Goal: Task Accomplishment & Management: Use online tool/utility

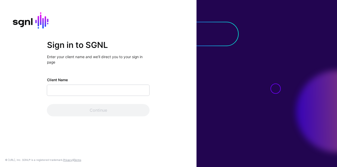
click at [90, 92] on input "Client Name" at bounding box center [98, 90] width 103 height 11
type input "**********"
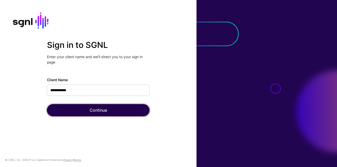
click at [89, 108] on button "Continue" at bounding box center [98, 111] width 103 height 12
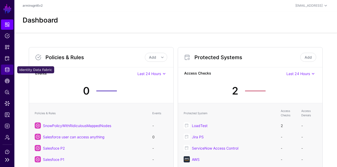
click at [12, 68] on link "Identity Data Fabric" at bounding box center [7, 70] width 12 height 10
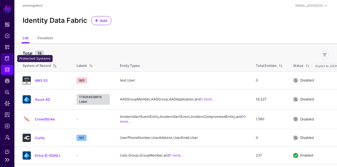
click at [10, 62] on link "Protected Systems" at bounding box center [7, 58] width 12 height 10
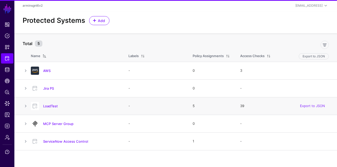
click at [48, 104] on h4 "LoadTest" at bounding box center [80, 106] width 75 height 5
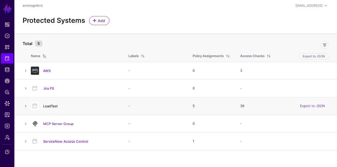
click at [48, 106] on link "LoadTest" at bounding box center [50, 106] width 15 height 4
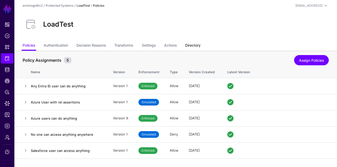
click at [194, 46] on link "Directory" at bounding box center [192, 46] width 15 height 10
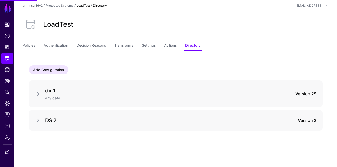
click at [33, 123] on div "DS 2 Version 2" at bounding box center [176, 120] width 294 height 21
click at [38, 123] on link at bounding box center [38, 121] width 6 height 6
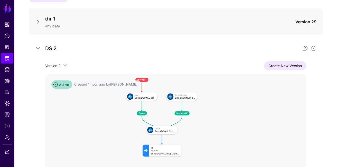
scroll to position [77, 0]
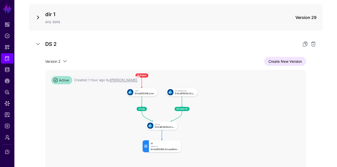
click at [38, 17] on link at bounding box center [38, 17] width 6 height 6
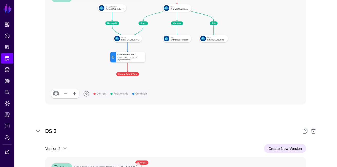
scroll to position [136, 0]
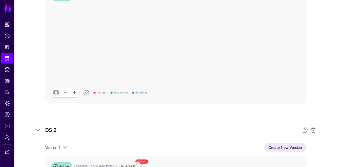
drag, startPoint x: 138, startPoint y: 76, endPoint x: 184, endPoint y: 22, distance: 71.2
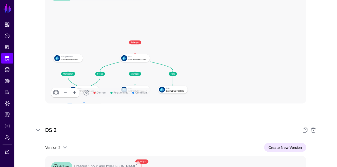
drag, startPoint x: 136, startPoint y: 59, endPoint x: 225, endPoint y: 41, distance: 90.2
click at [225, 41] on rect at bounding box center [50, 37] width 16688 height 7497
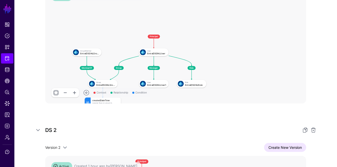
drag, startPoint x: 166, startPoint y: 63, endPoint x: 235, endPoint y: 43, distance: 71.4
click at [235, 43] on rect at bounding box center [69, 31] width 16688 height 7497
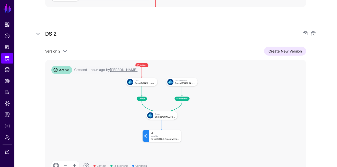
scroll to position [240, 0]
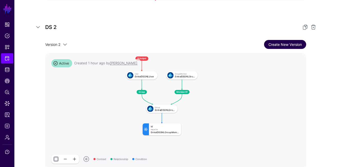
click at [280, 44] on link "Create New Version" at bounding box center [285, 44] width 42 height 9
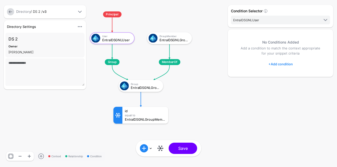
drag, startPoint x: 212, startPoint y: 89, endPoint x: 201, endPoint y: 96, distance: 13.0
click at [201, 96] on rect at bounding box center [84, 6] width 32693 height 16247
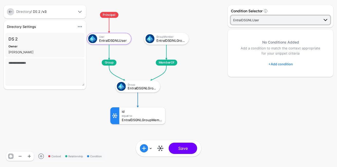
click at [280, 19] on span "EntraIDSGNLUser" at bounding box center [276, 20] width 86 height 6
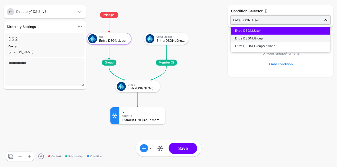
click at [271, 39] on div "EntraIDSGNLGroup" at bounding box center [280, 38] width 91 height 5
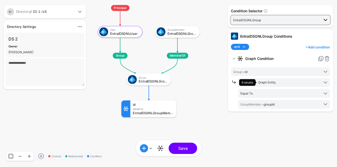
click at [269, 20] on span "EntraIDSGNLGroup" at bounding box center [276, 20] width 86 height 6
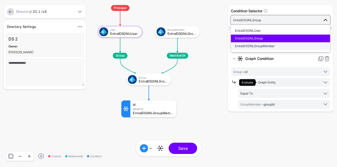
click at [256, 47] on span "EntraIDSGNLGroupMember" at bounding box center [255, 46] width 40 height 4
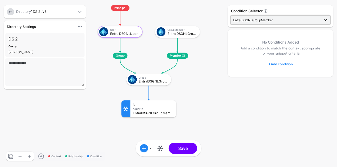
click at [258, 19] on span "EntraIDSGNLGroupMember" at bounding box center [253, 20] width 40 height 4
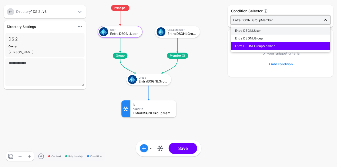
click at [254, 30] on span "EntraIDSGNLUser" at bounding box center [248, 31] width 26 height 4
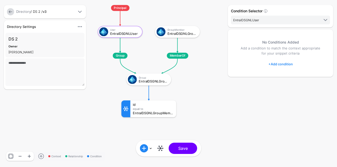
click at [157, 86] on rect at bounding box center [92, -1] width 32693 height 16247
click at [157, 80] on div "EntraIDSGNLGroup" at bounding box center [153, 82] width 29 height 4
